Goal: Information Seeking & Learning: Learn about a topic

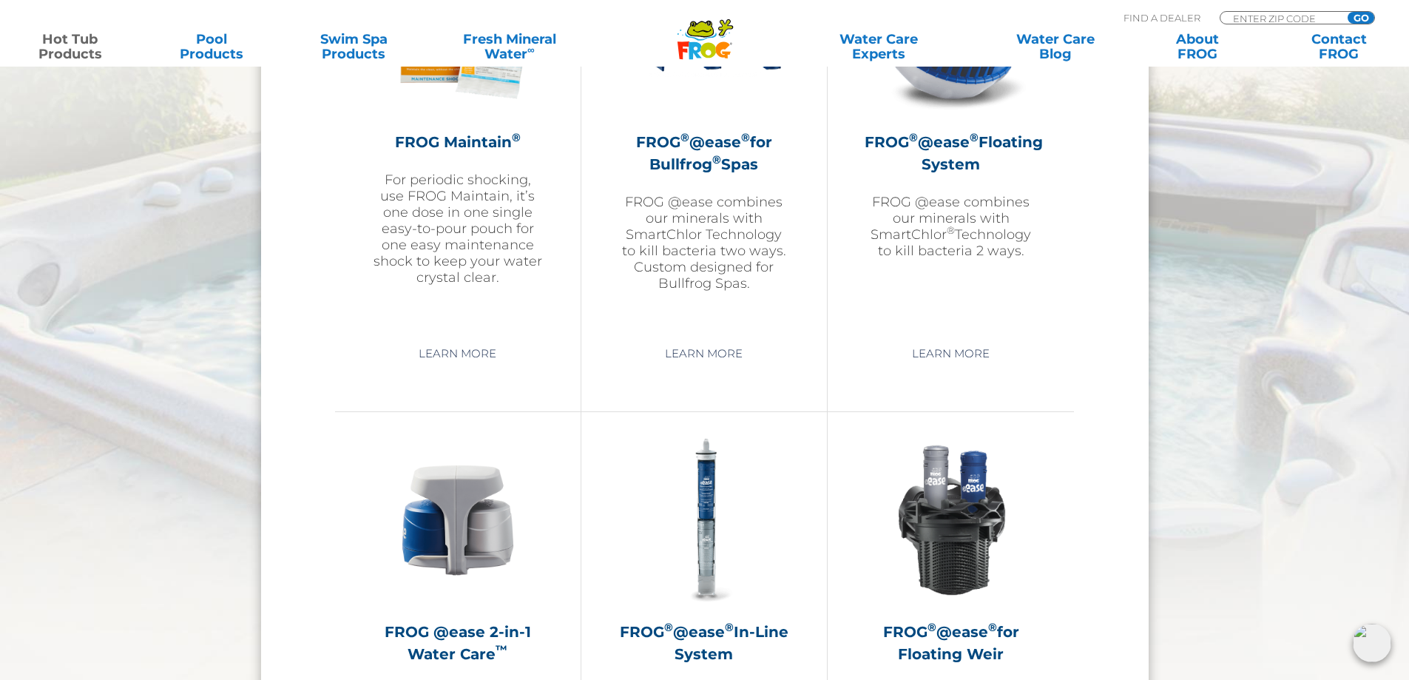
scroll to position [1701, 0]
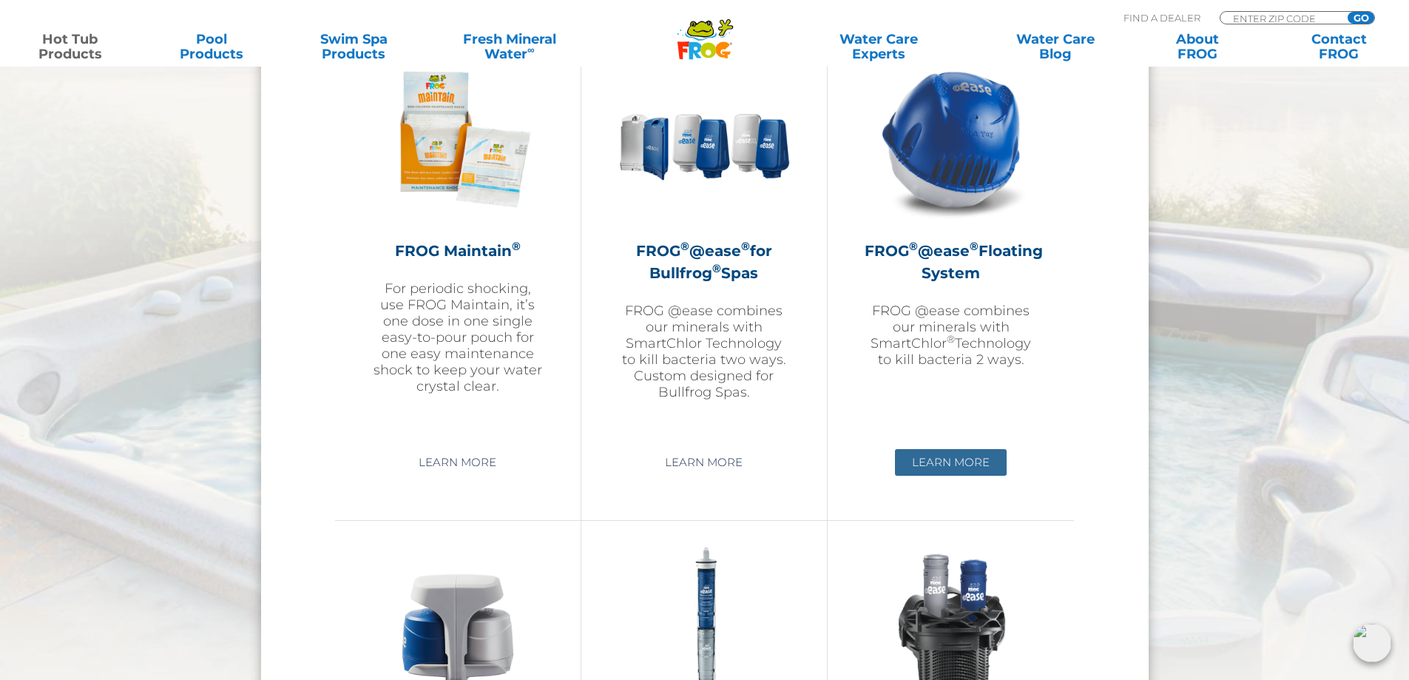
click at [955, 455] on link "Learn More" at bounding box center [951, 462] width 112 height 27
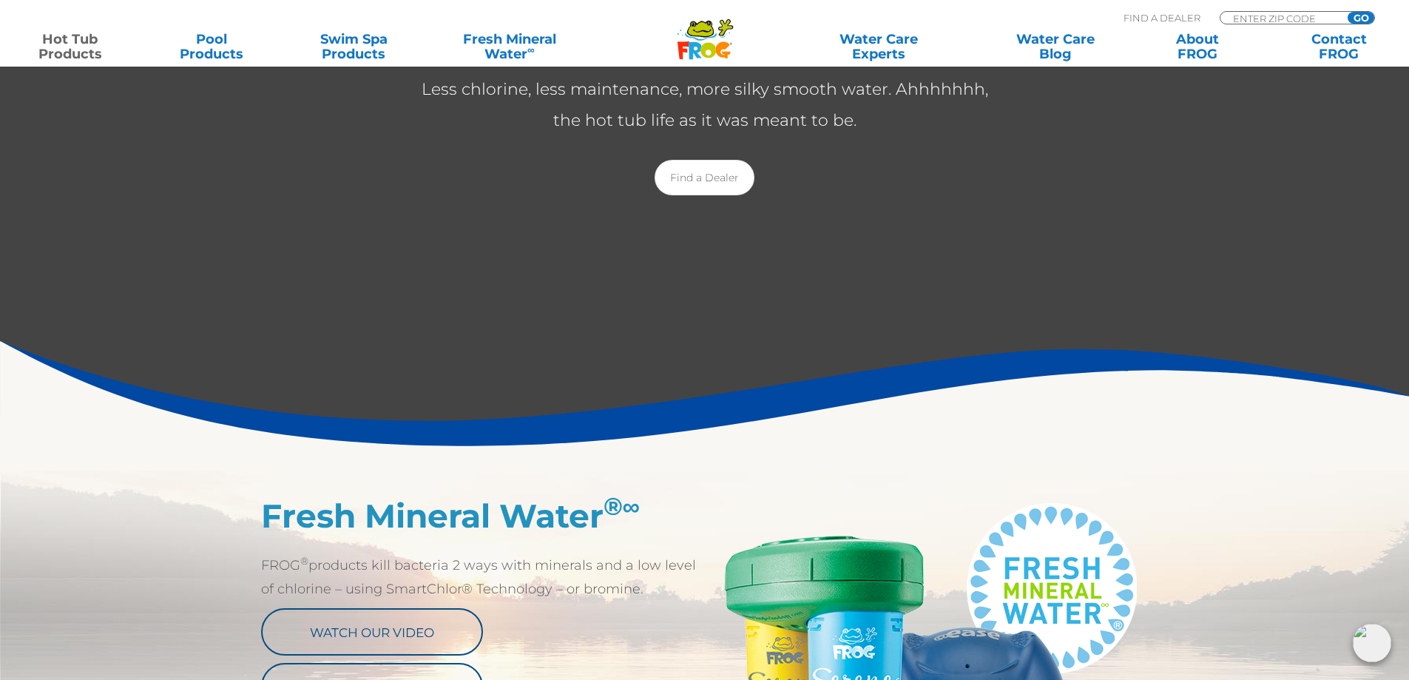
scroll to position [370, 0]
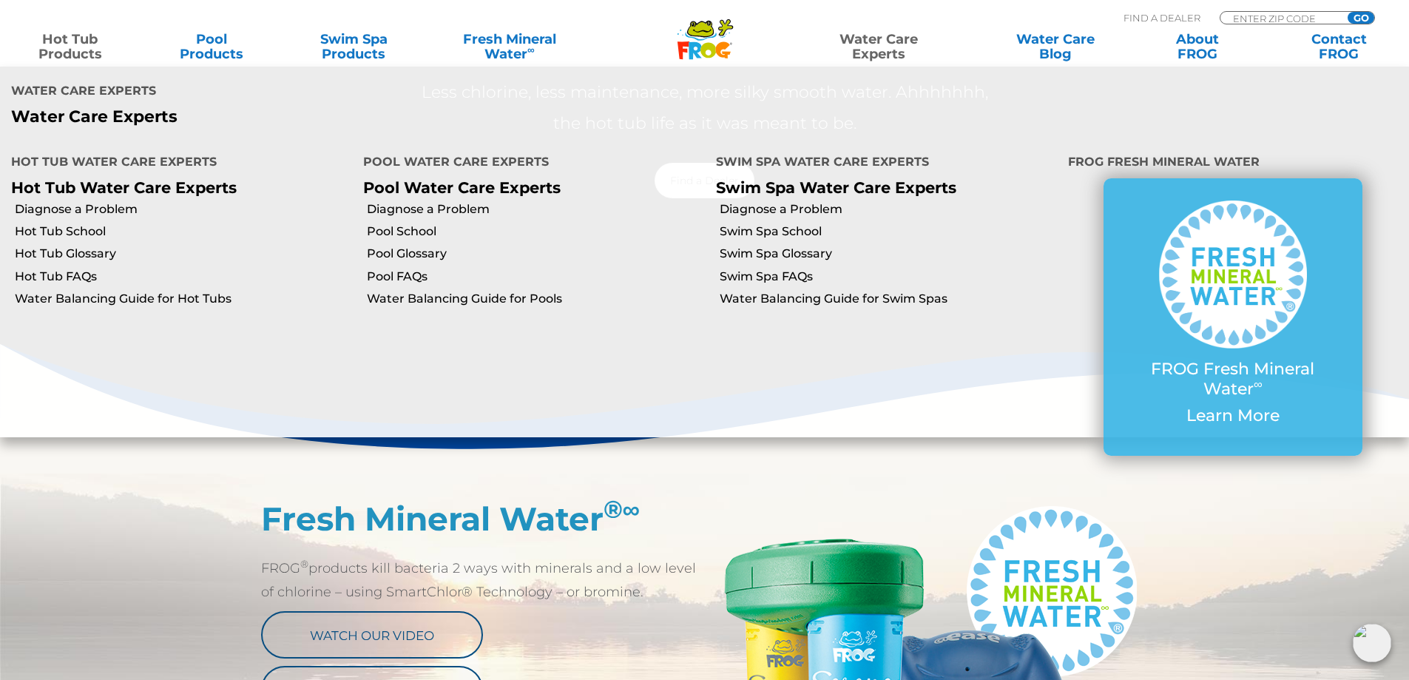
click at [851, 47] on link "Water Care Experts" at bounding box center [878, 47] width 179 height 30
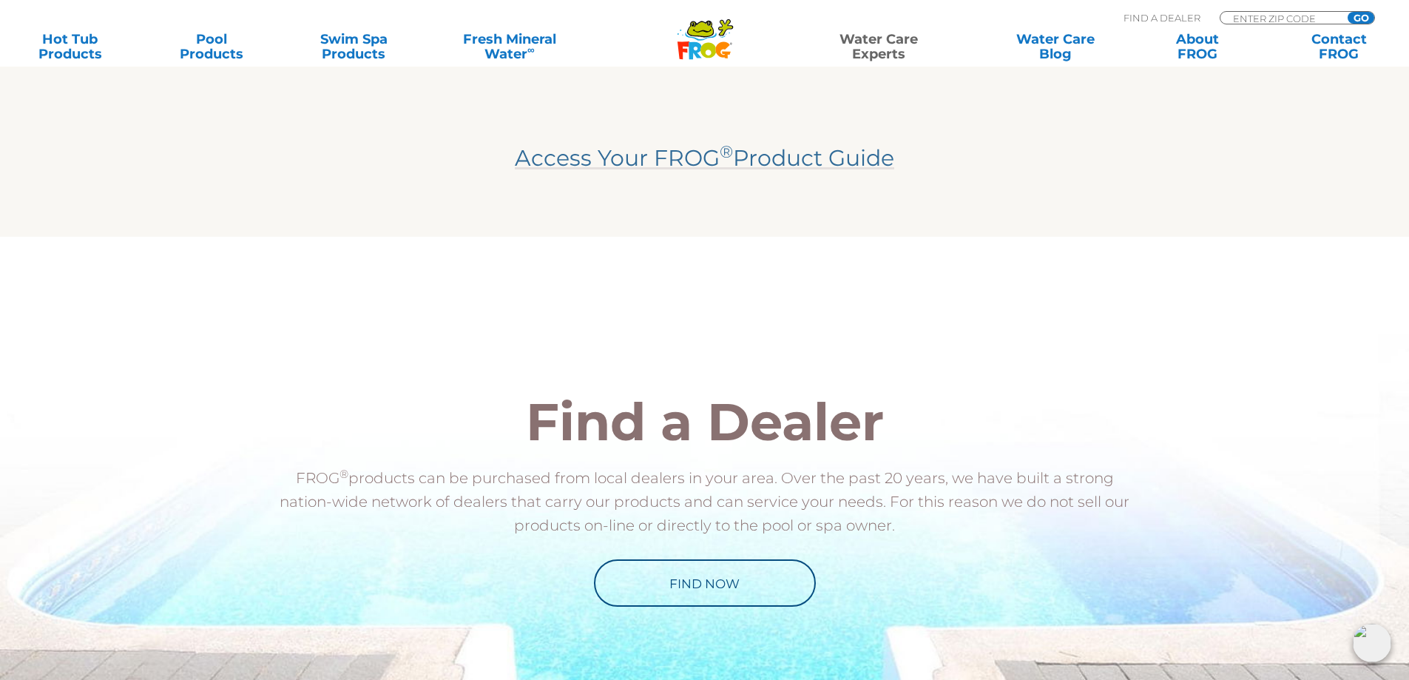
scroll to position [813, 0]
